Goal: Find specific page/section: Find specific page/section

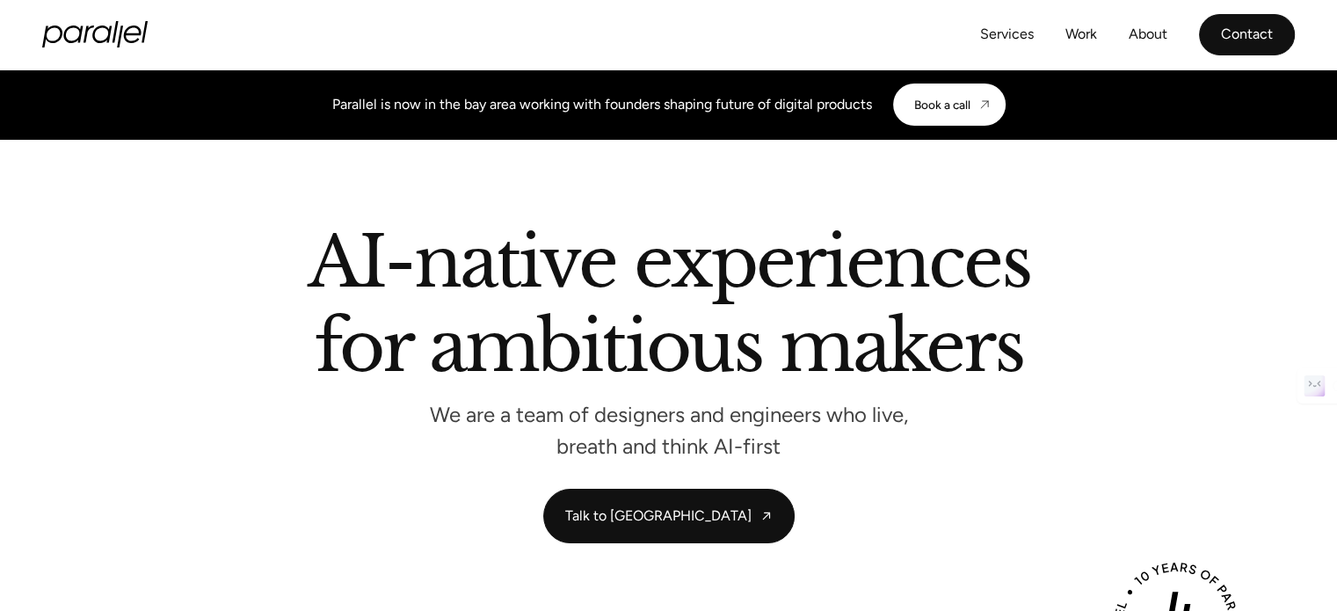
click at [1233, 33] on link "Contact" at bounding box center [1247, 34] width 96 height 41
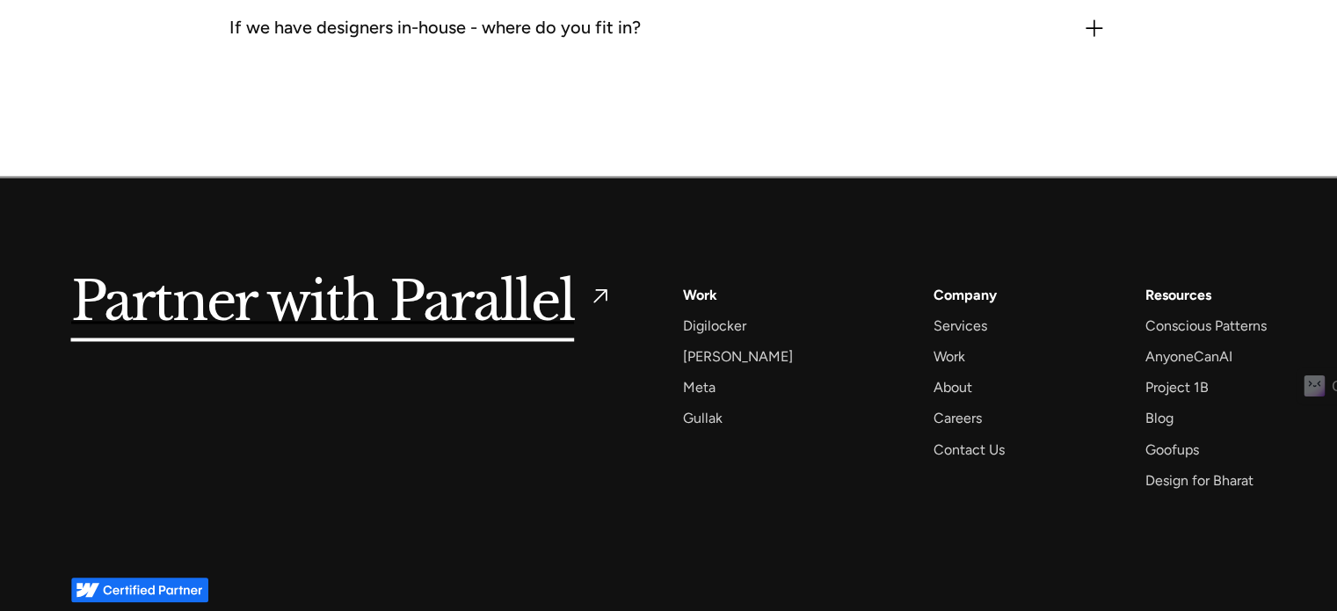
scroll to position [2878, 0]
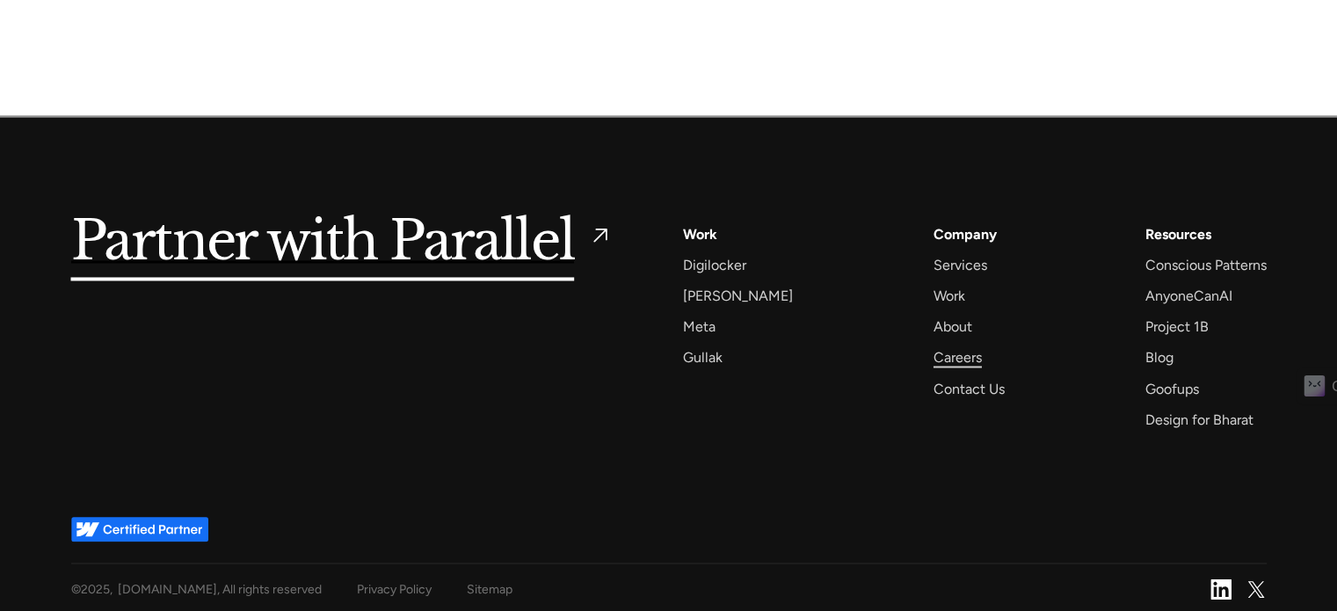
click at [941, 349] on div "Careers" at bounding box center [958, 357] width 48 height 24
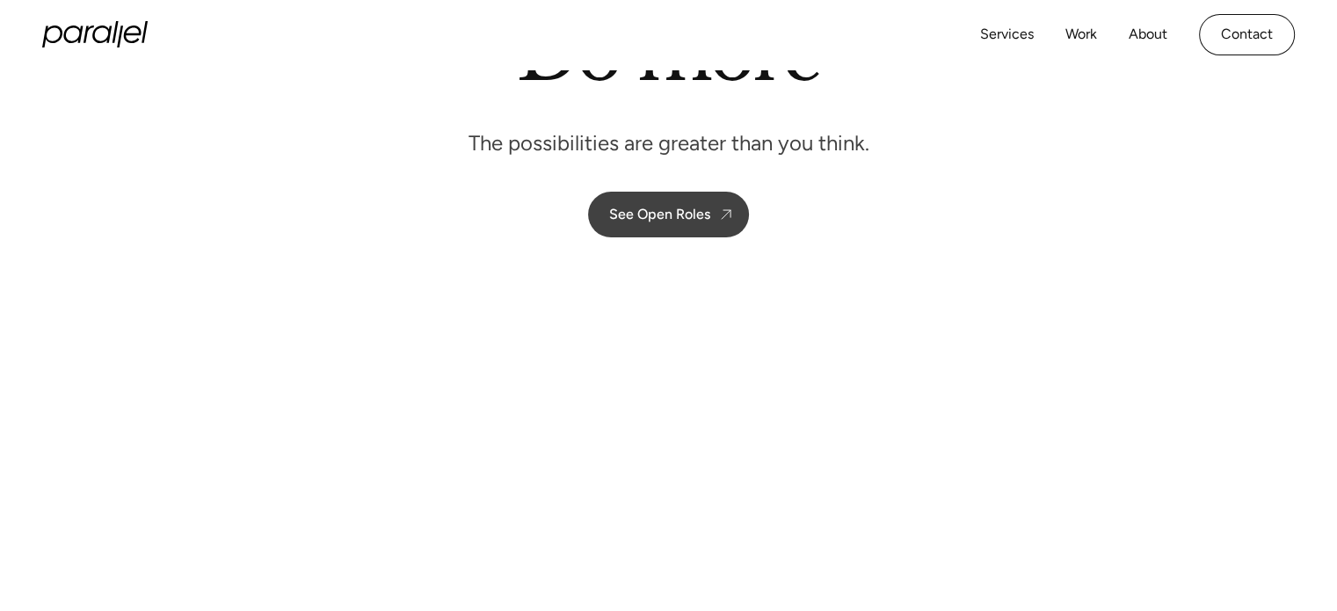
click at [709, 207] on div "See Open Roles" at bounding box center [659, 214] width 101 height 17
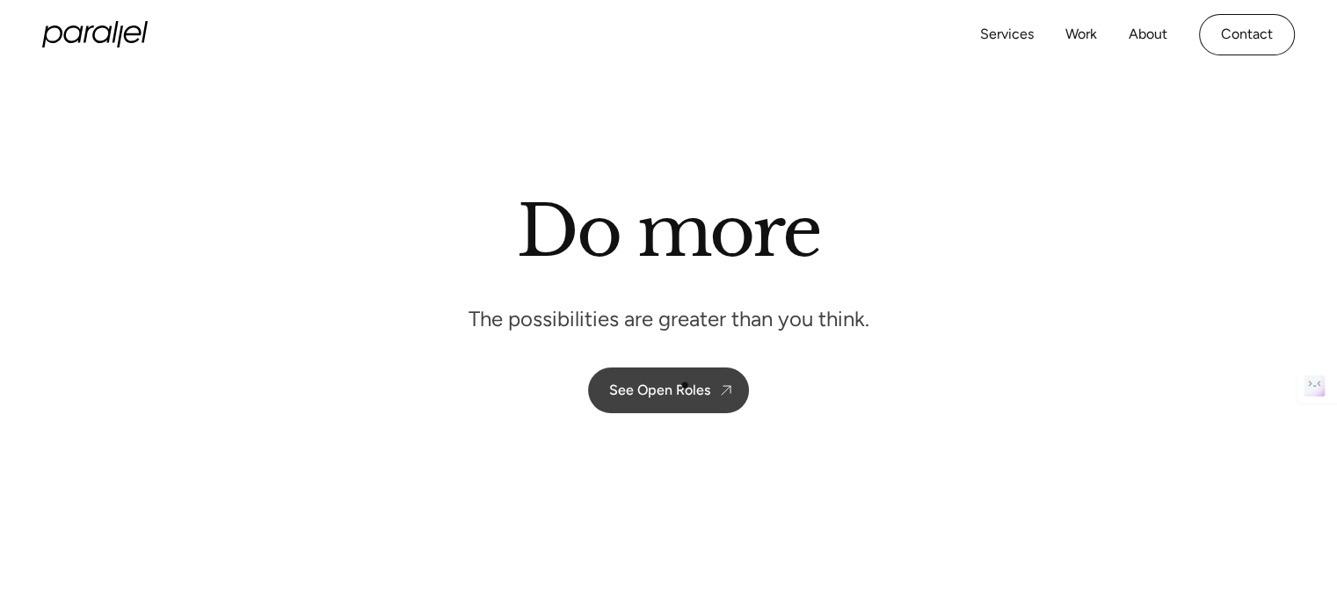
click at [685, 385] on div "See Open Roles" at bounding box center [659, 390] width 101 height 17
